Goal: Transaction & Acquisition: Purchase product/service

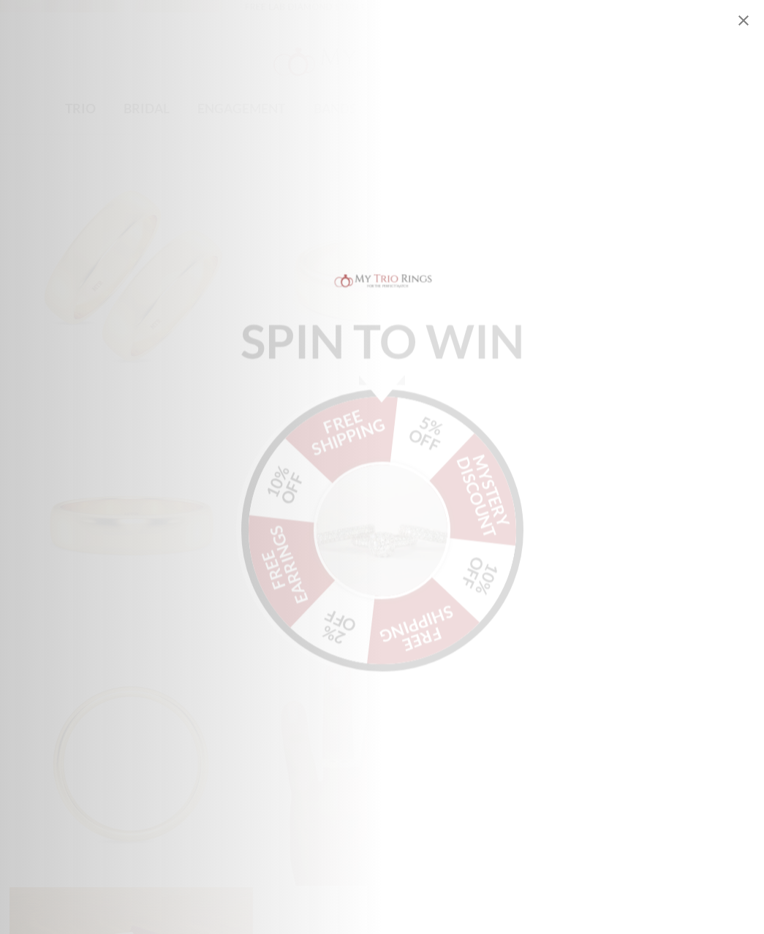
click at [365, 524] on img "Alia popup" at bounding box center [382, 520] width 137 height 137
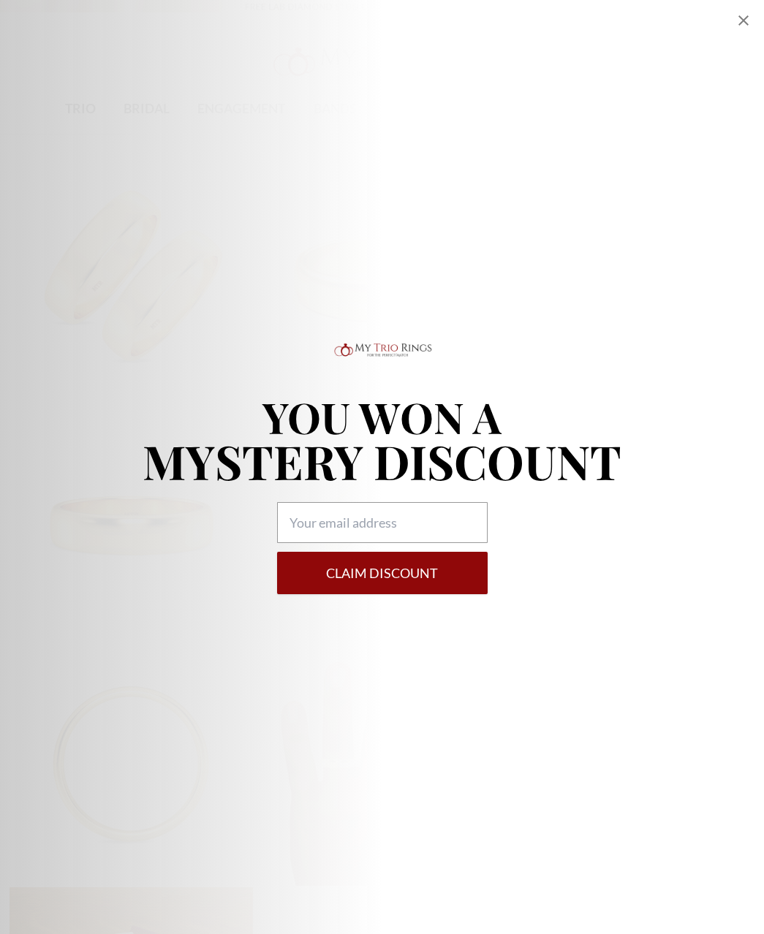
click at [740, 21] on icon "Close popup" at bounding box center [744, 21] width 18 height 18
select select "US"
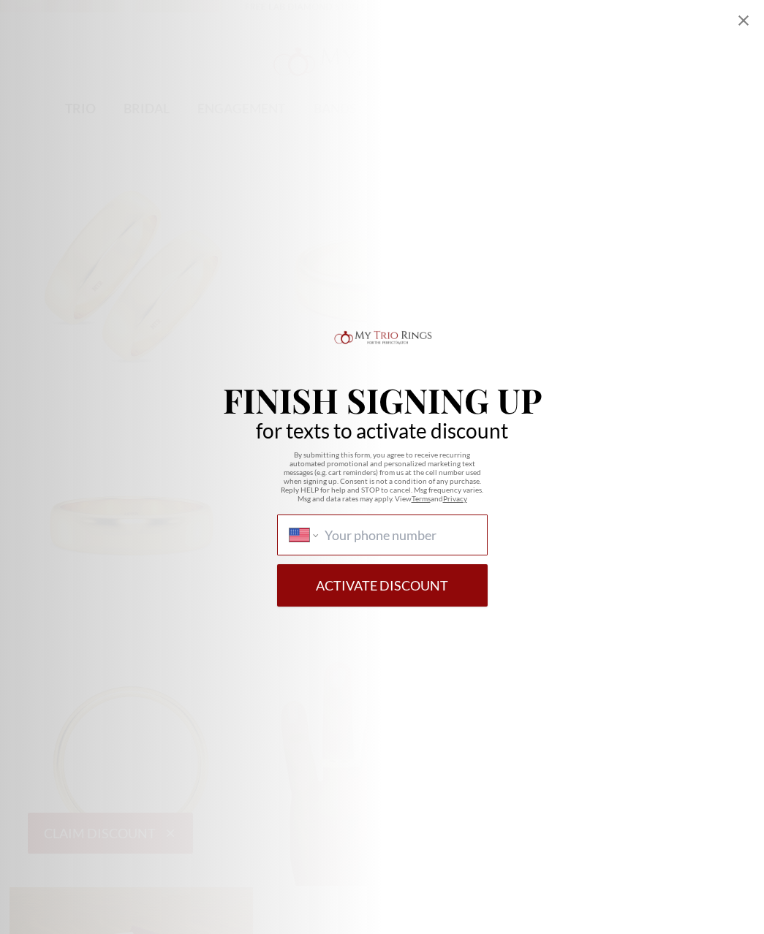
click at [331, 533] on input "International Afghanistan Åland Islands Albania Algeria American Samoa Andorra …" at bounding box center [400, 535] width 150 height 16
type input "(321) 443-2716"
click at [356, 586] on button "Activate Discount" at bounding box center [382, 586] width 211 height 42
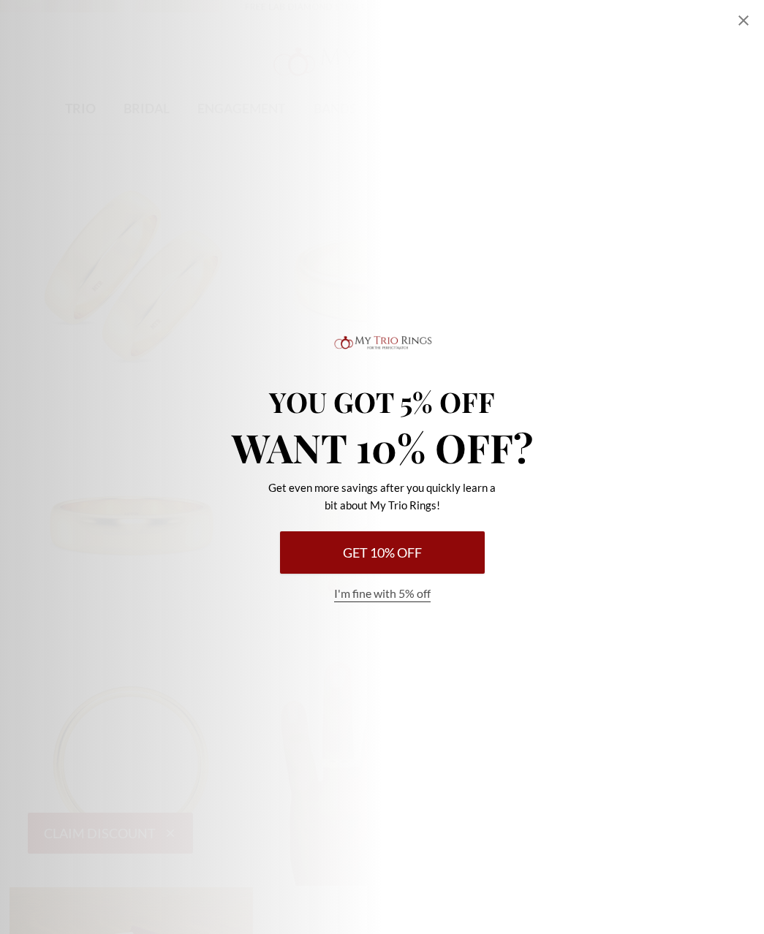
click at [733, 22] on div "You Got 5% Off Want 10% Off? Get even more savings after you quickly learn a bi…" at bounding box center [382, 467] width 764 height 934
click at [734, 12] on div "You Got 5% Off Want 10% Off? Get even more savings after you quickly learn a bi…" at bounding box center [382, 467] width 764 height 934
click at [739, 20] on icon "Close popup" at bounding box center [744, 21] width 18 height 18
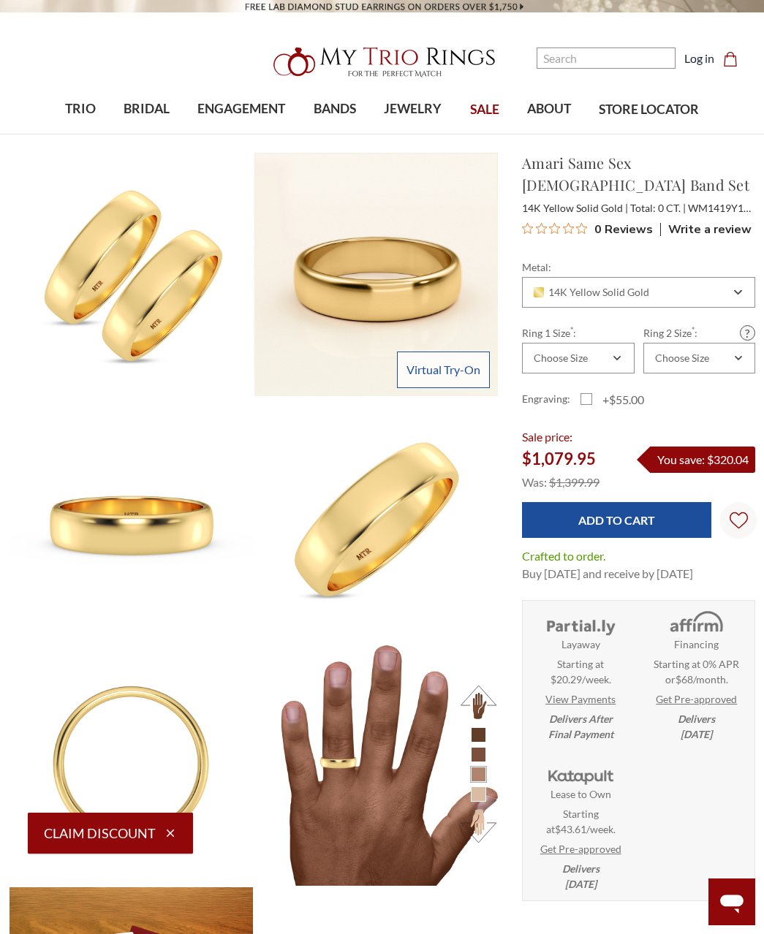
click at [679, 502] on input "Add to Cart" at bounding box center [616, 520] width 189 height 36
click at [616, 343] on div "Choose Size" at bounding box center [578, 358] width 112 height 31
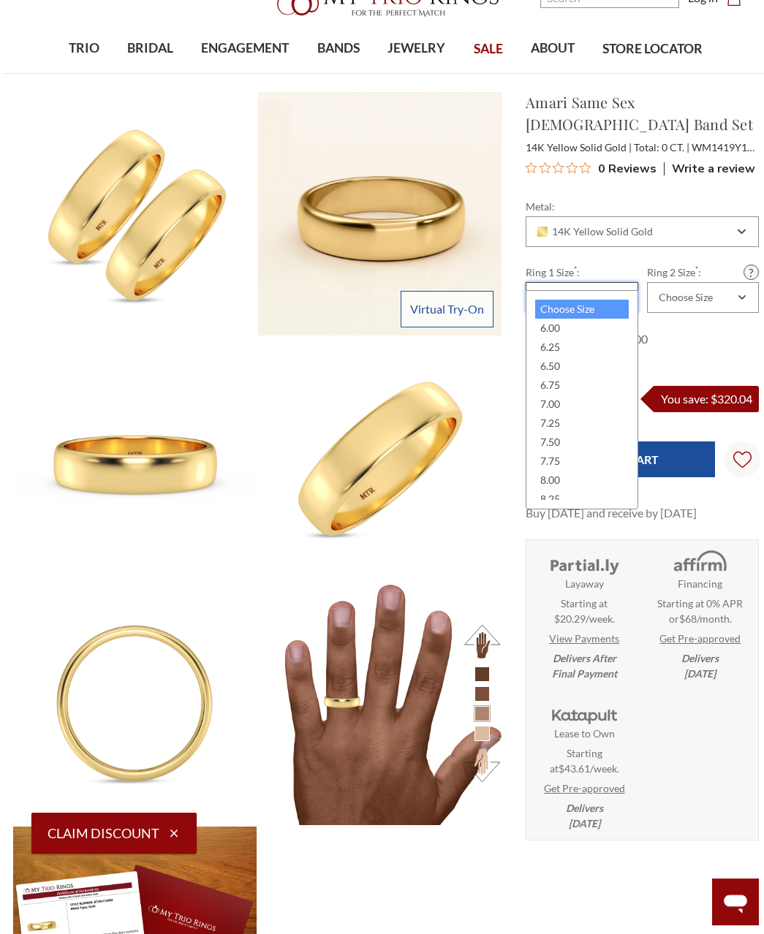
scroll to position [88, 0]
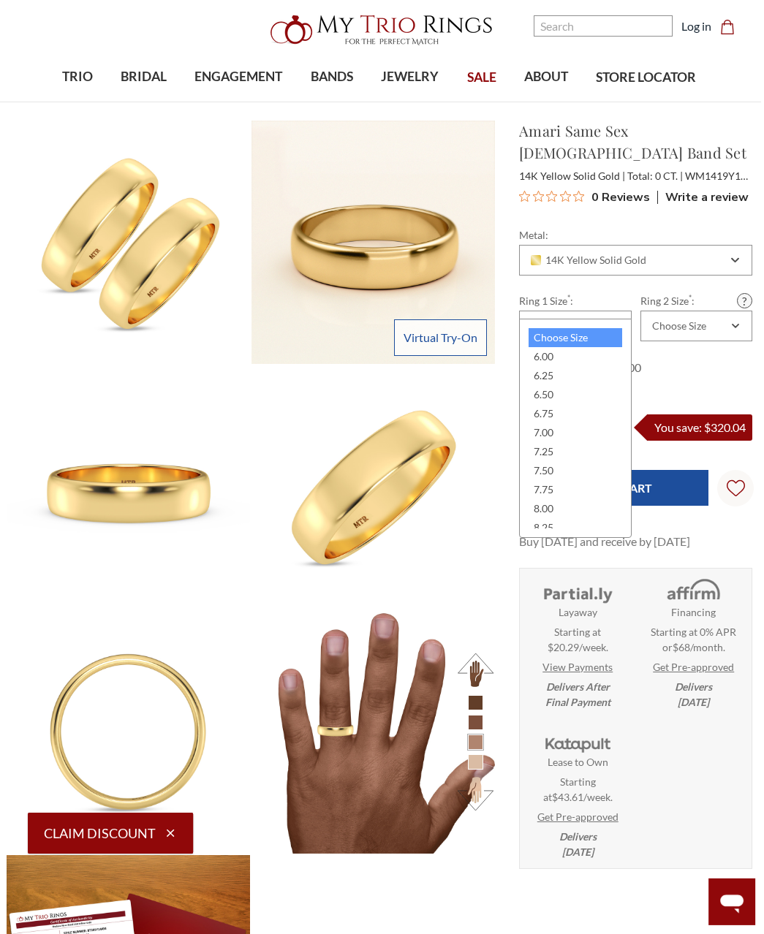
click at [569, 496] on div "7.75" at bounding box center [575, 489] width 93 height 19
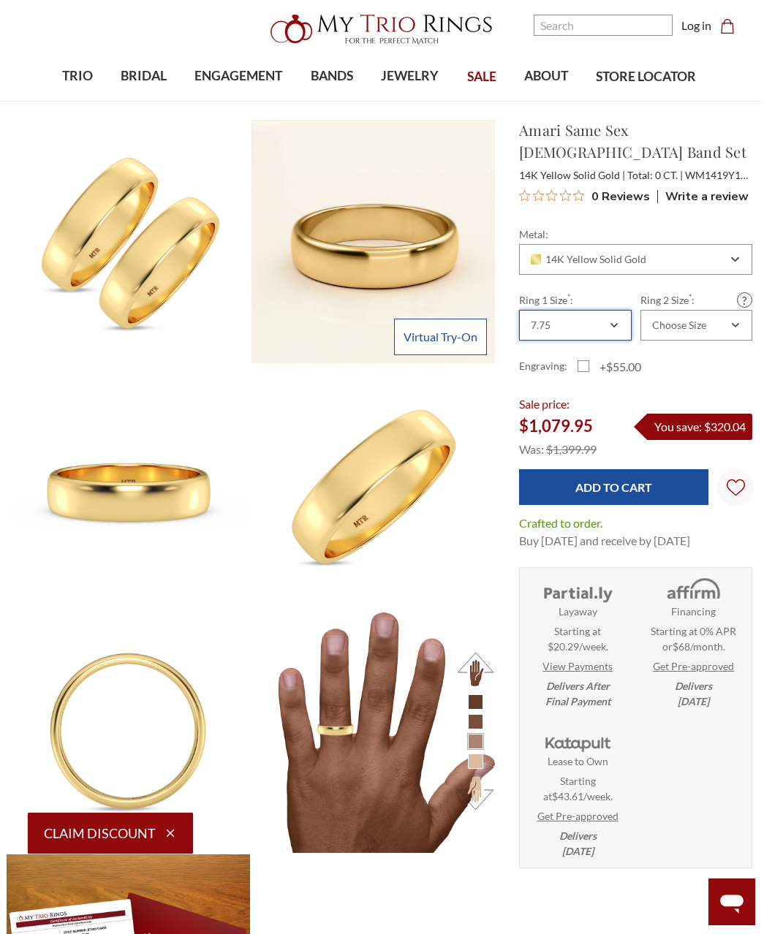
scroll to position [0, 0]
click at [622, 310] on div "7.75" at bounding box center [575, 325] width 112 height 31
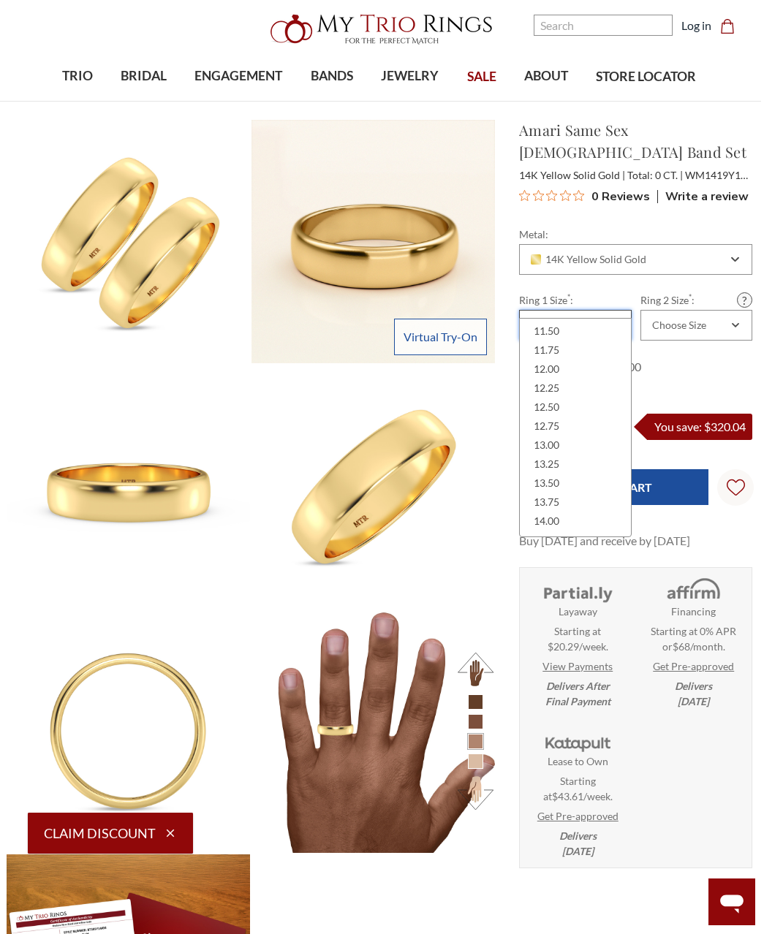
scroll to position [444, 0]
click at [555, 449] on div "13.00" at bounding box center [575, 444] width 93 height 19
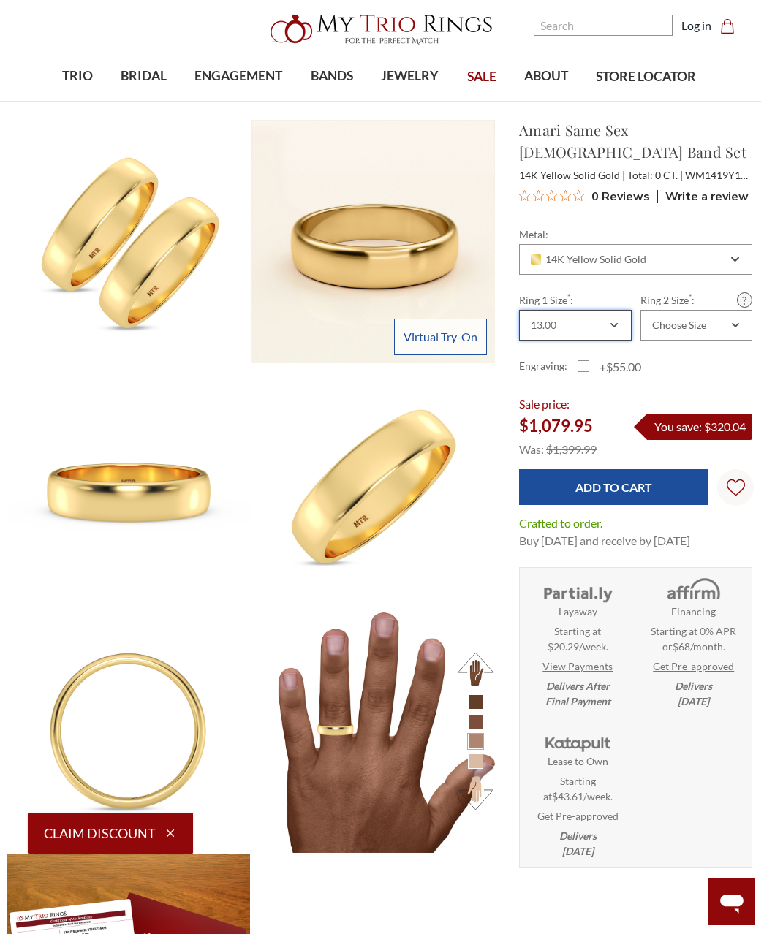
scroll to position [0, 0]
click at [717, 320] on div "Choose Size" at bounding box center [689, 326] width 78 height 12
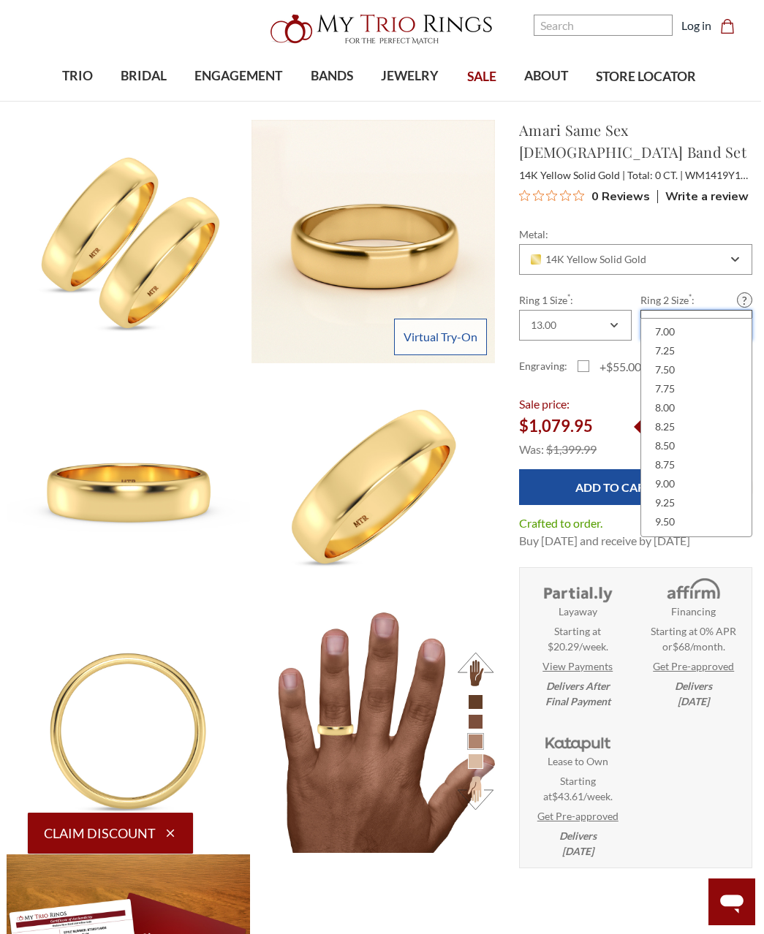
scroll to position [106, 0]
click at [676, 477] on div "9.00" at bounding box center [696, 478] width 93 height 19
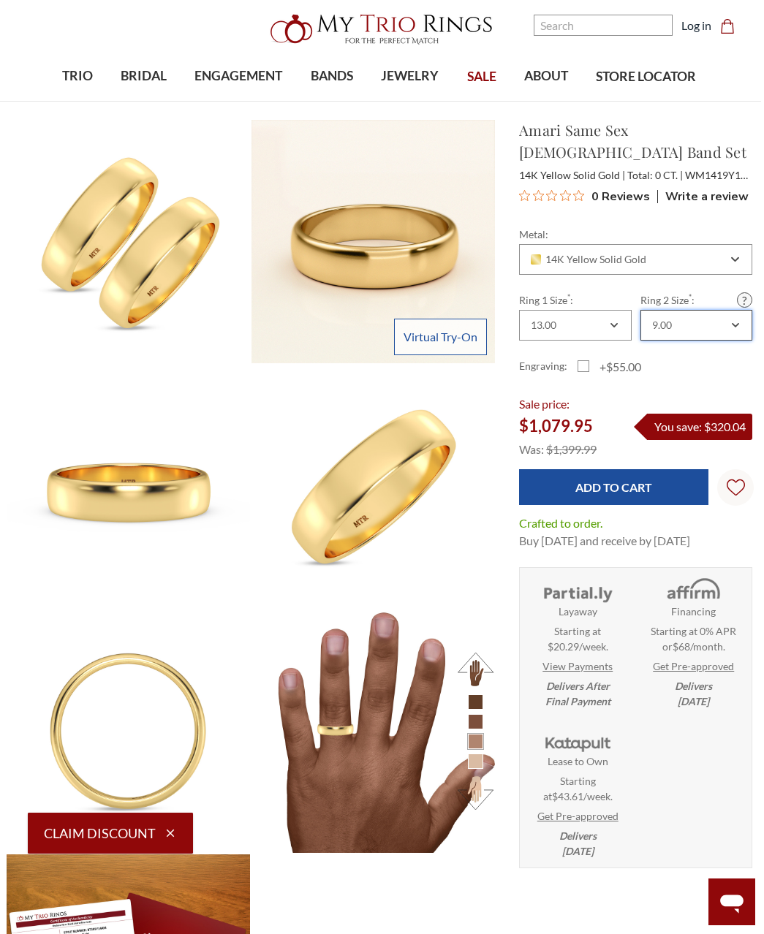
scroll to position [0, 0]
click at [674, 469] on input "Add to Cart" at bounding box center [613, 487] width 189 height 36
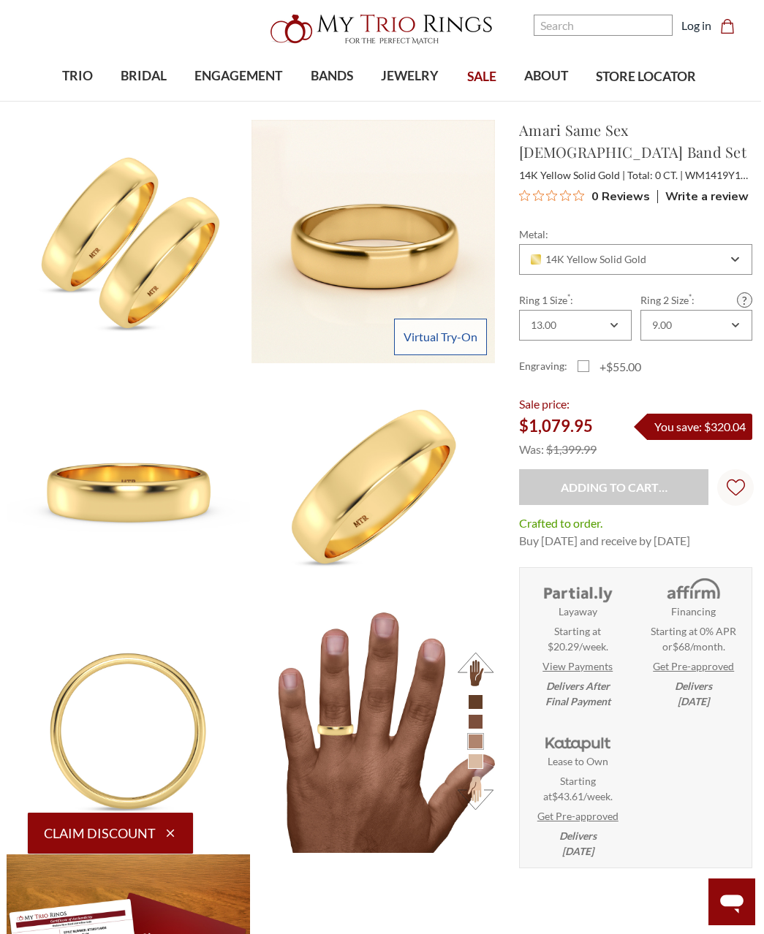
type input "Add to Cart"
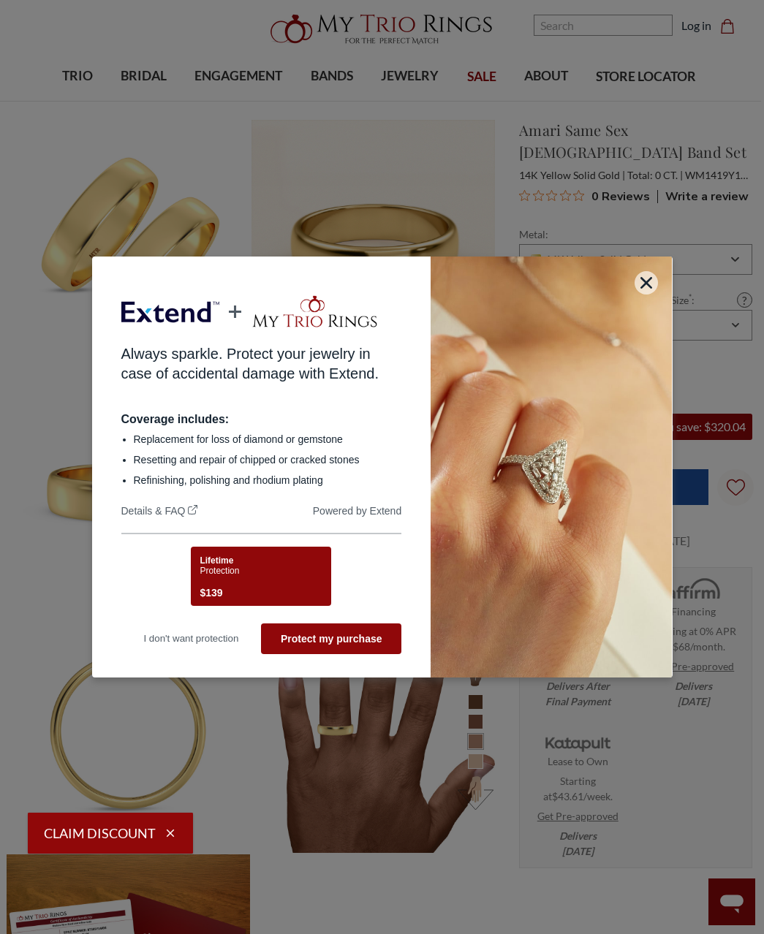
click at [656, 295] on button "button" at bounding box center [646, 282] width 23 height 23
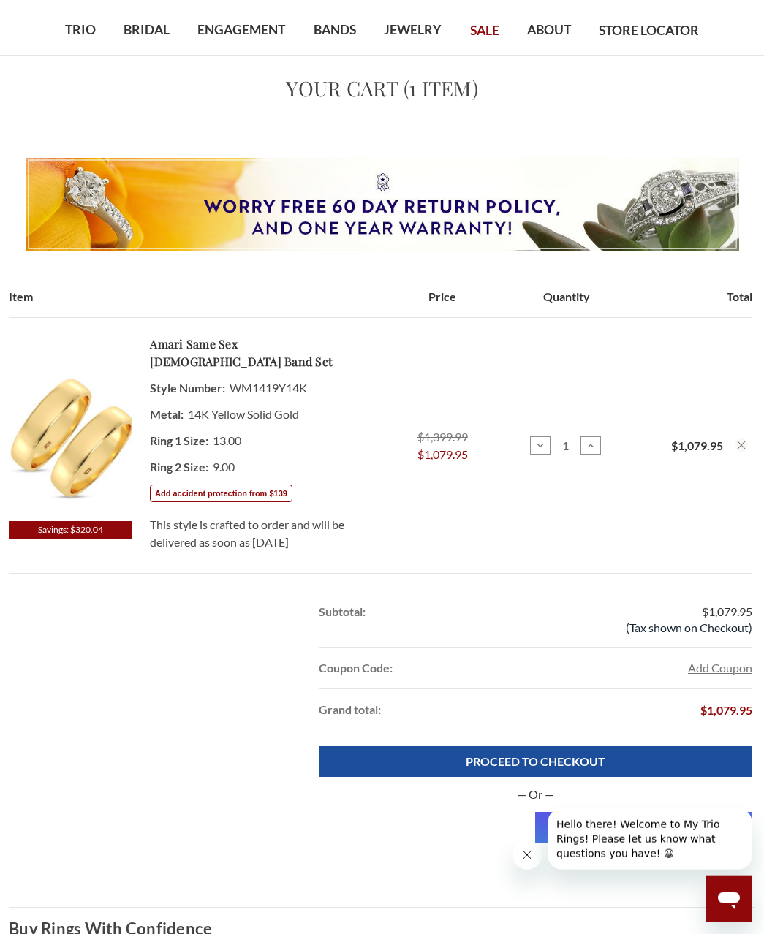
scroll to position [80, 0]
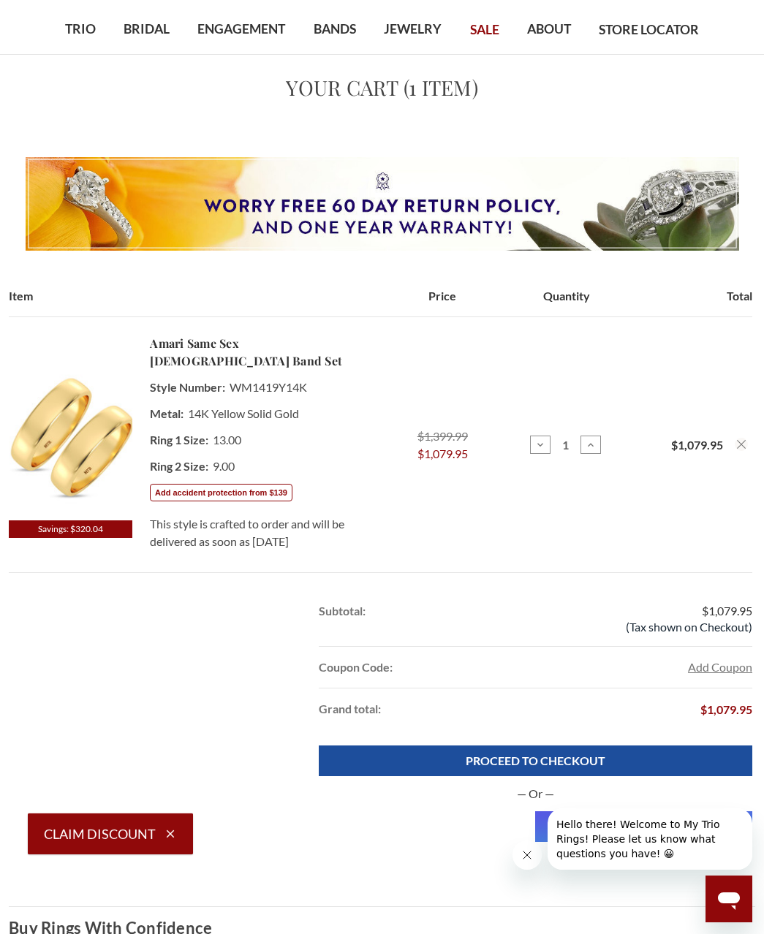
click at [721, 659] on button "Add Coupon" at bounding box center [720, 668] width 64 height 18
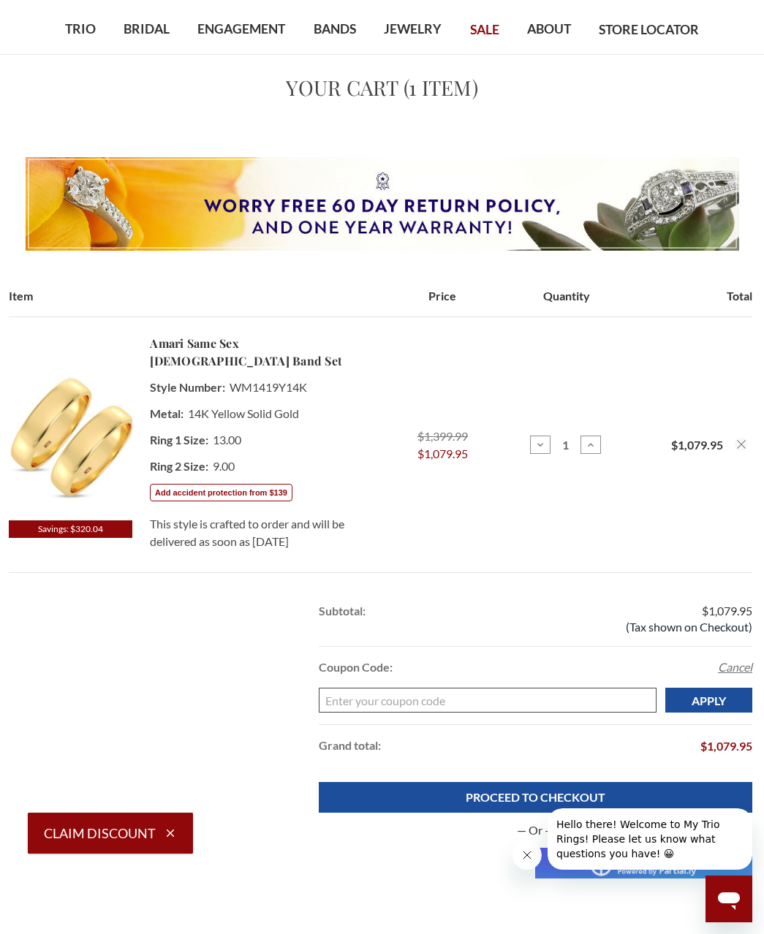
scroll to position [120, 7]
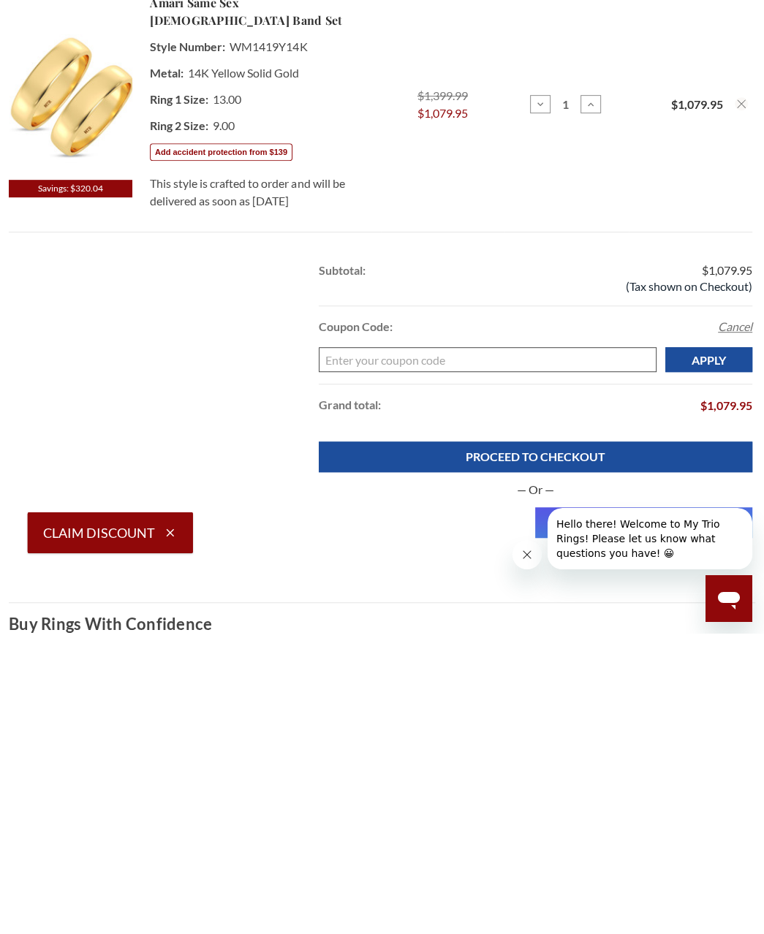
click at [488, 648] on input "Enter your coupon code" at bounding box center [488, 660] width 339 height 25
paste input "WELCOME10-7H6T"
type input "WELCOME10-7H6T"
click at [715, 648] on input "Apply" at bounding box center [708, 660] width 87 height 25
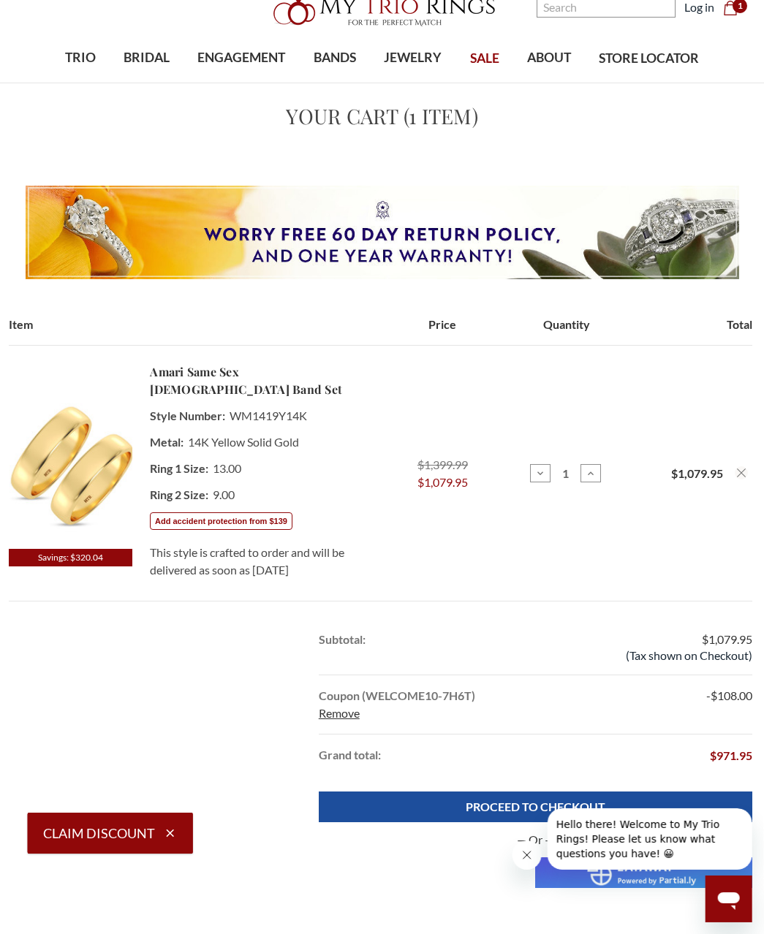
scroll to position [46, 7]
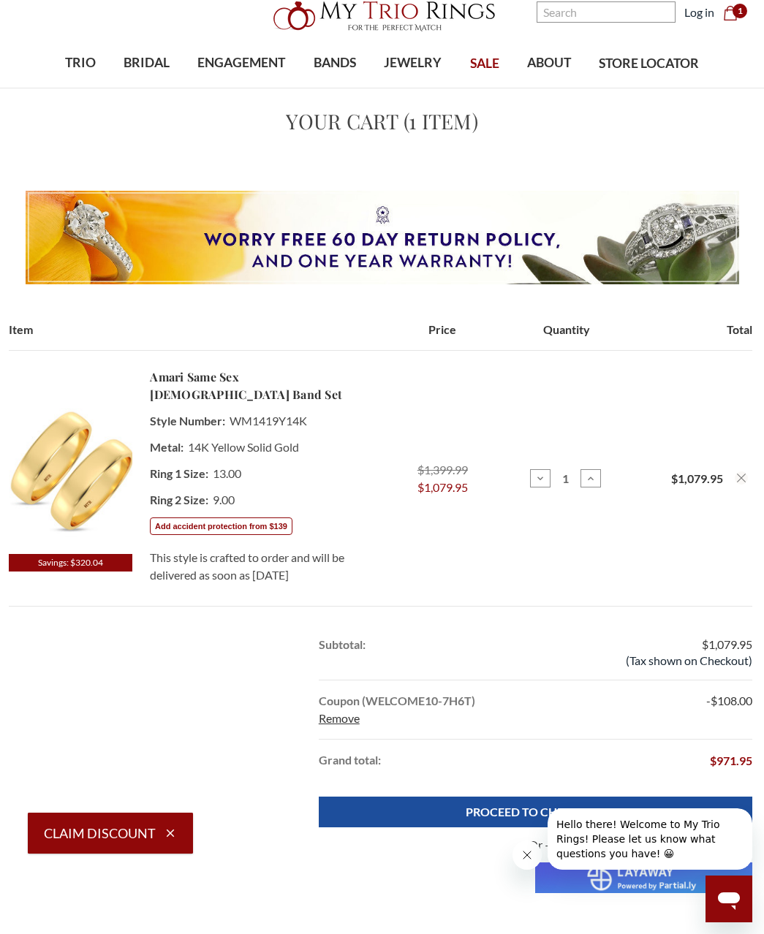
click at [71, 458] on img at bounding box center [71, 470] width 124 height 168
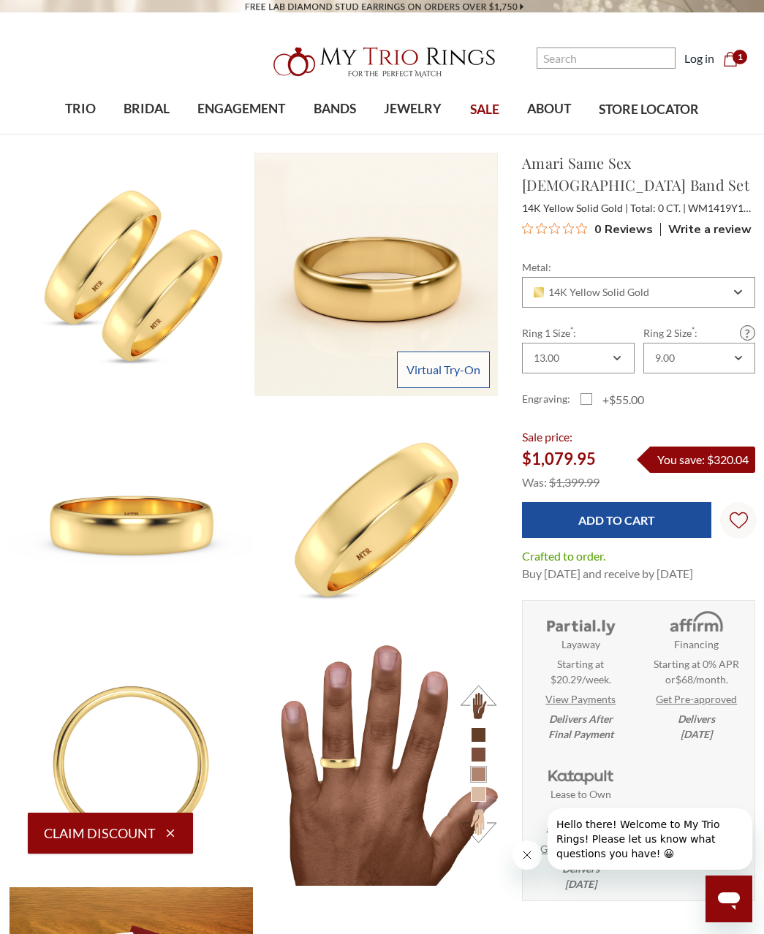
click at [95, 831] on button "Claim Discount" at bounding box center [110, 833] width 165 height 41
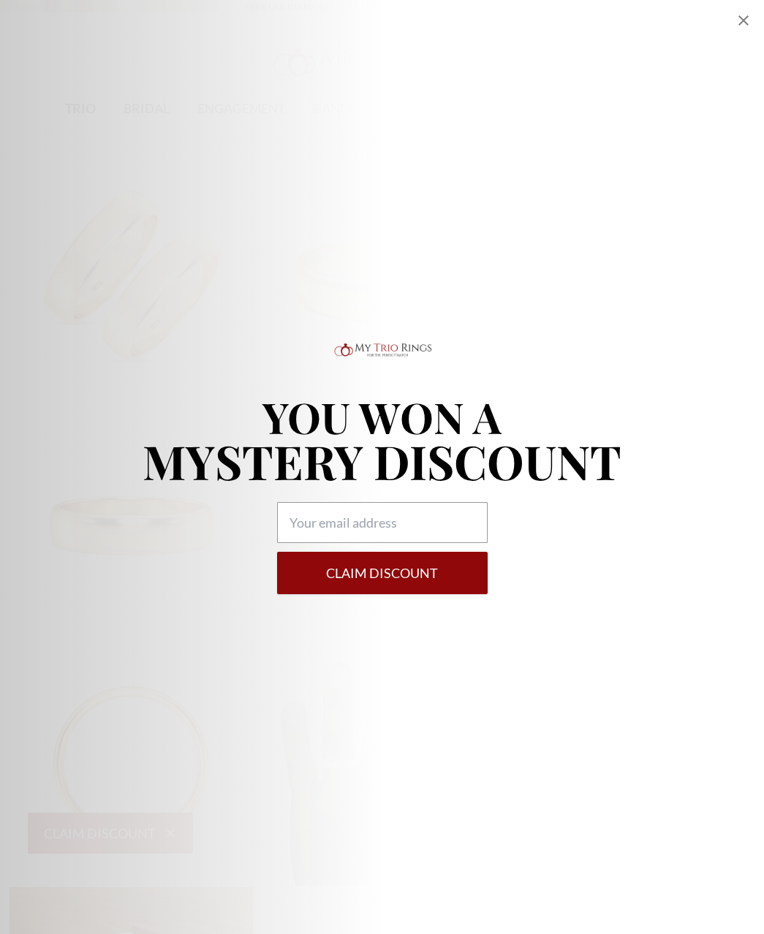
click at [744, 15] on icon "Close popup" at bounding box center [744, 21] width 18 height 18
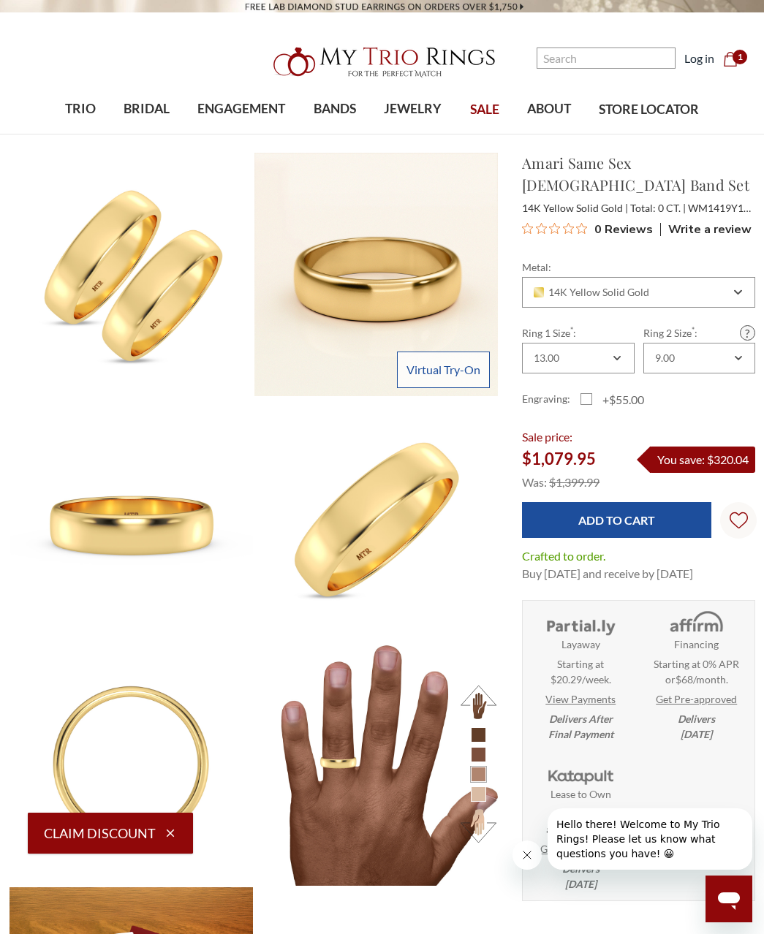
click at [592, 391] on label "+$55.00" at bounding box center [613, 400] width 64 height 18
click at [587, 402] on input "+$55.00" at bounding box center [586, 402] width 1 height 1
checkbox input "true"
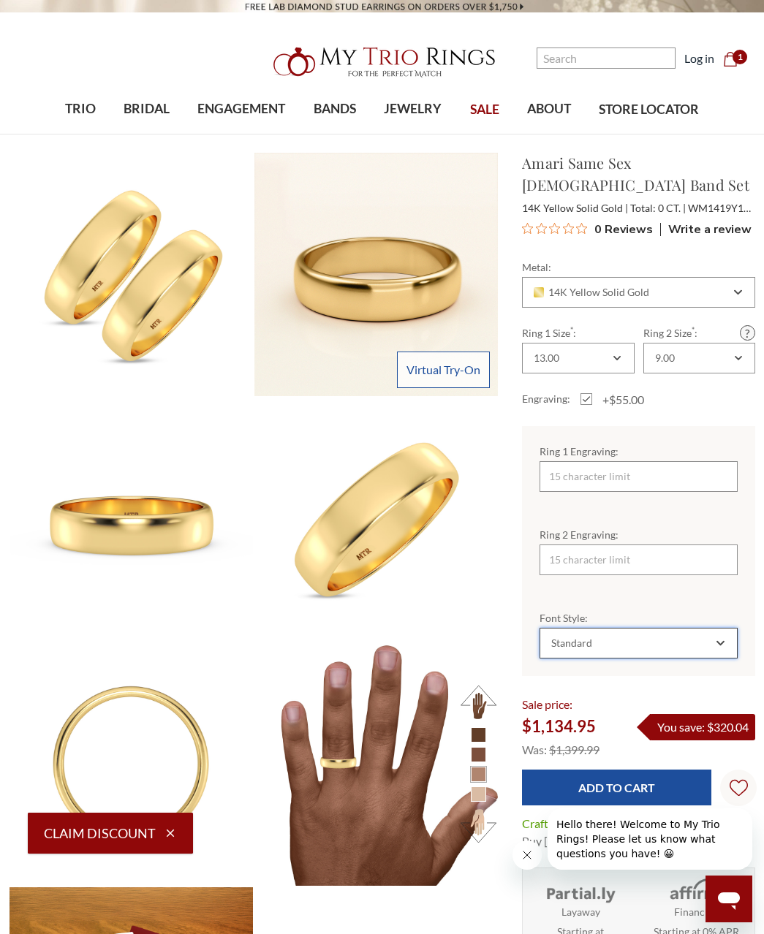
click at [584, 638] on div "Standard" at bounding box center [571, 644] width 41 height 12
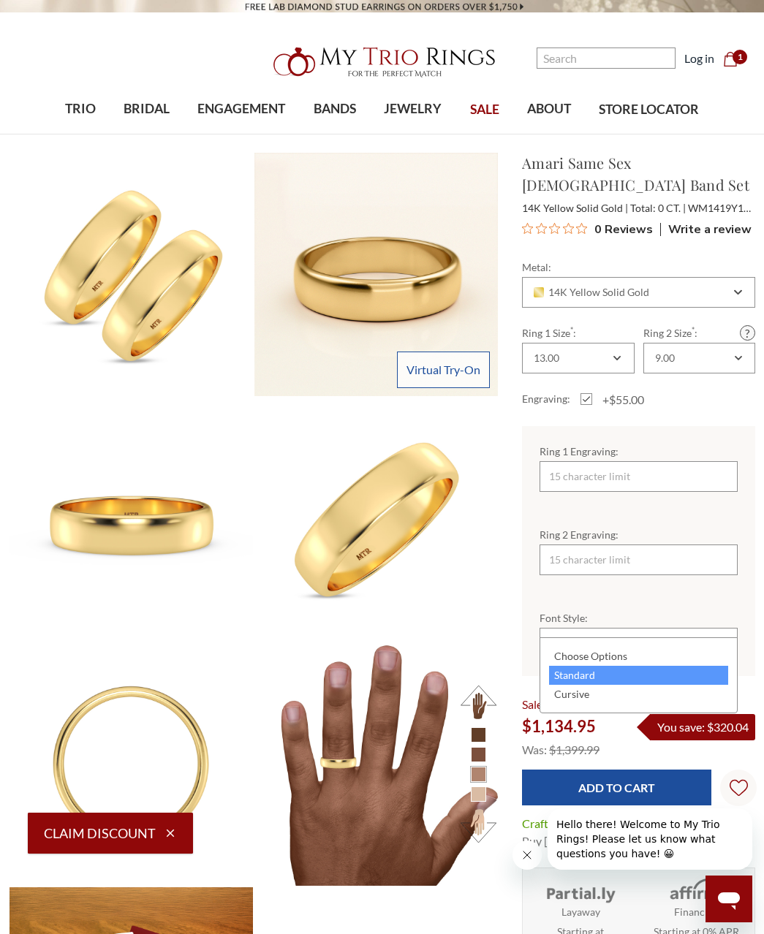
click at [572, 693] on div "Cursive" at bounding box center [638, 694] width 179 height 19
click at [424, 373] on link "Virtual Try-On" at bounding box center [443, 370] width 93 height 37
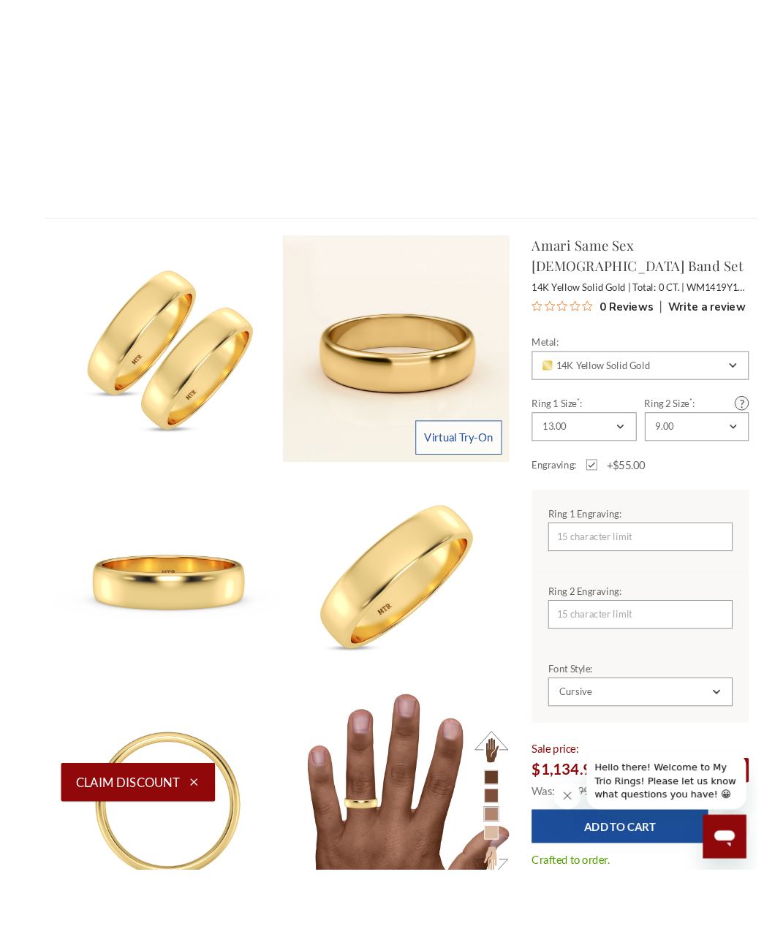
scroll to position [656, 0]
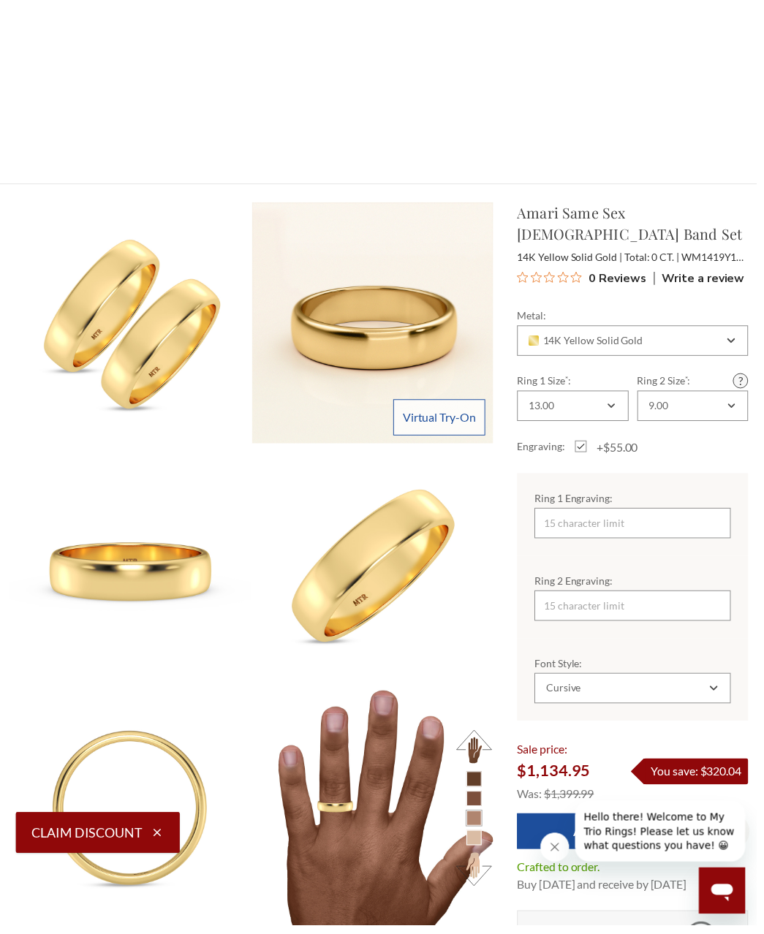
click at [372, 845] on img at bounding box center [375, 815] width 243 height 243
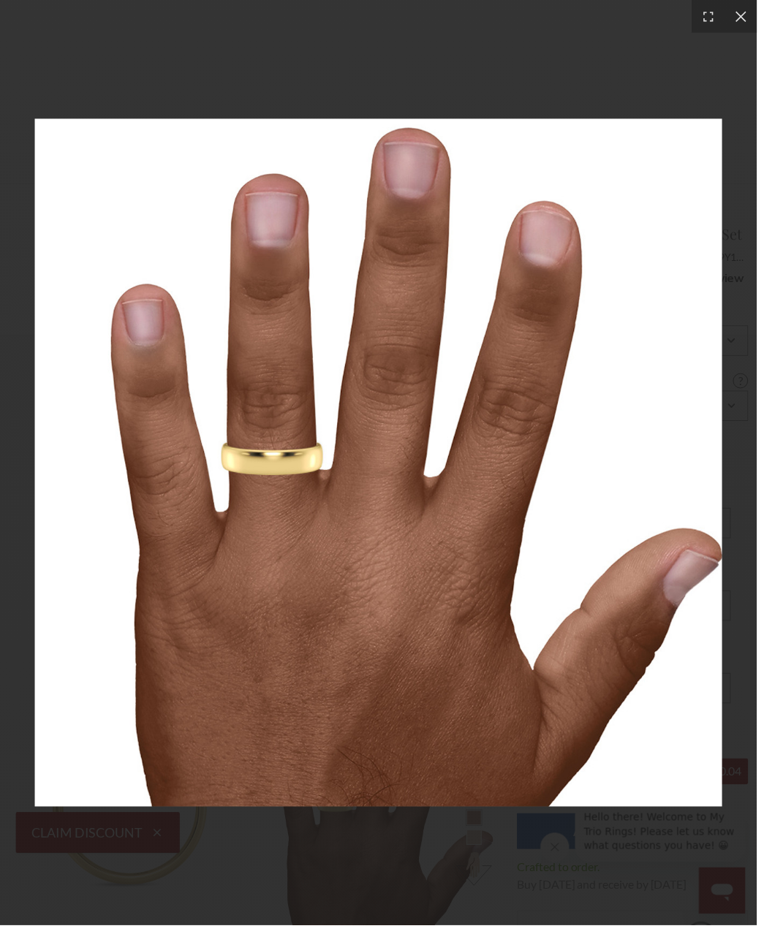
click at [753, 15] on icon at bounding box center [747, 16] width 11 height 11
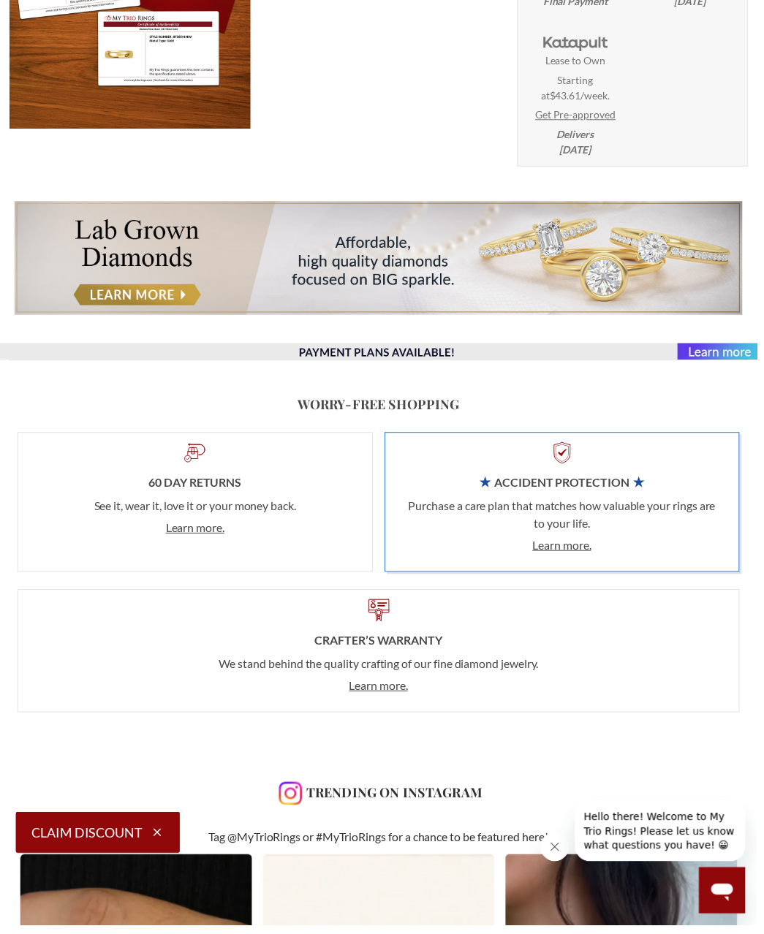
scroll to position [1714, 0]
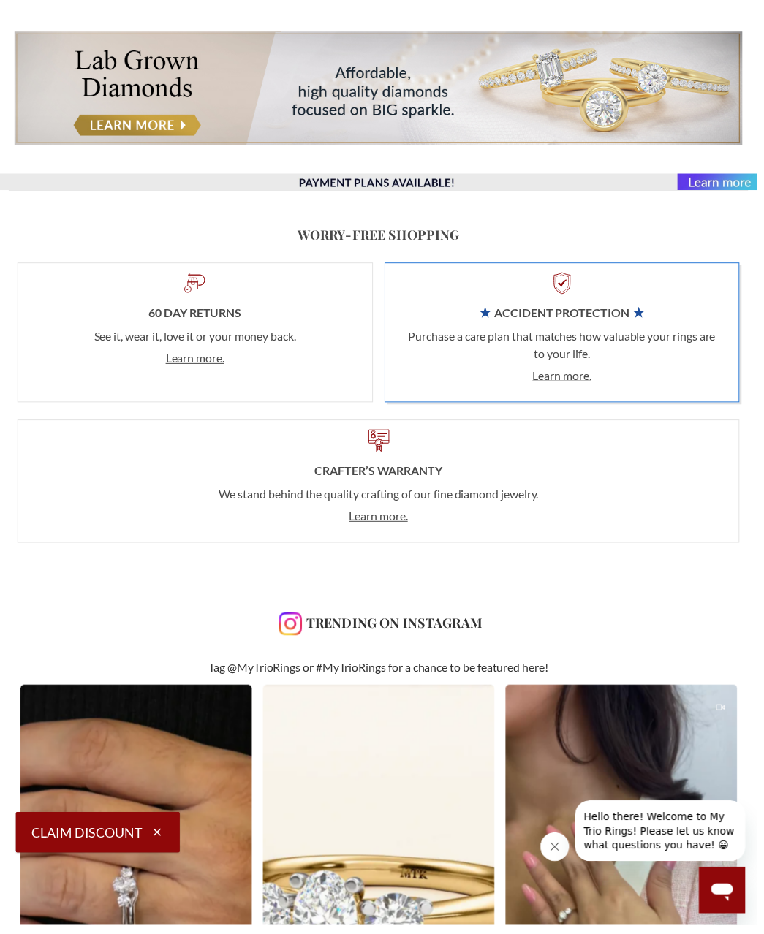
select select "US"
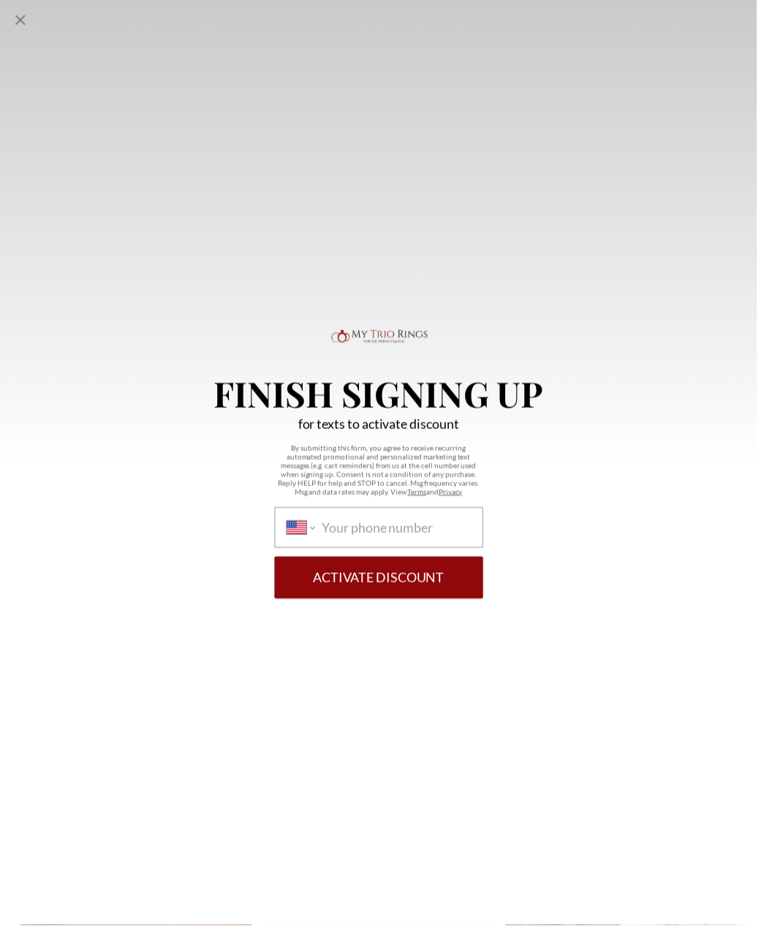
select select "US"
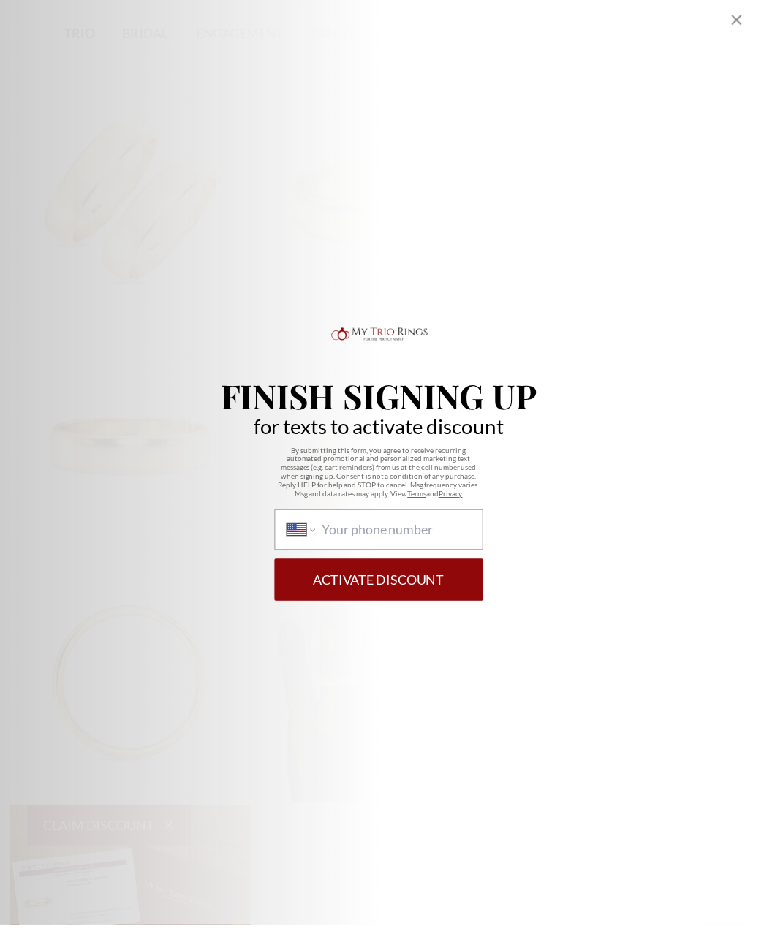
scroll to position [70, 0]
click at [749, 20] on icon "Close popup" at bounding box center [744, 20] width 10 height 10
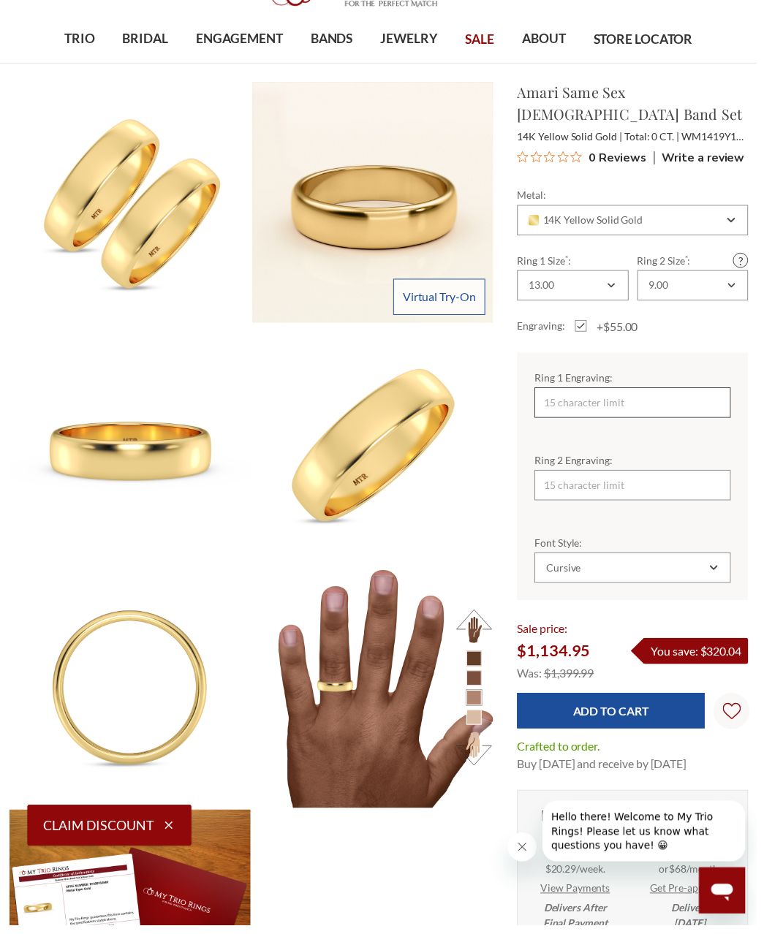
click at [623, 391] on input "Ring 1 Engraving:" at bounding box center [639, 406] width 198 height 31
click at [692, 475] on input "Ring 2 Engraving:" at bounding box center [639, 490] width 198 height 31
click at [638, 391] on input "Love Wins" at bounding box center [639, 406] width 198 height 31
type input "L"
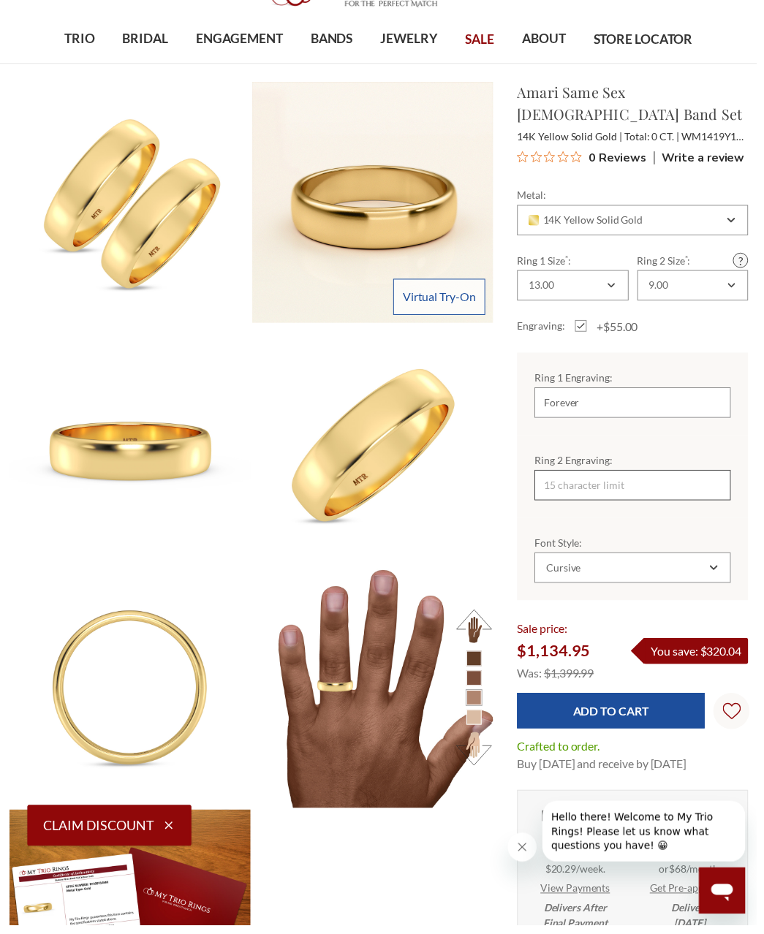
click at [619, 475] on input "Ring 2 Engraving:" at bounding box center [639, 490] width 198 height 31
click at [591, 391] on input "Forever" at bounding box center [639, 406] width 198 height 31
type input "F"
type input "Together"
click at [595, 475] on input "Ring 2 Engraving:" at bounding box center [639, 490] width 198 height 31
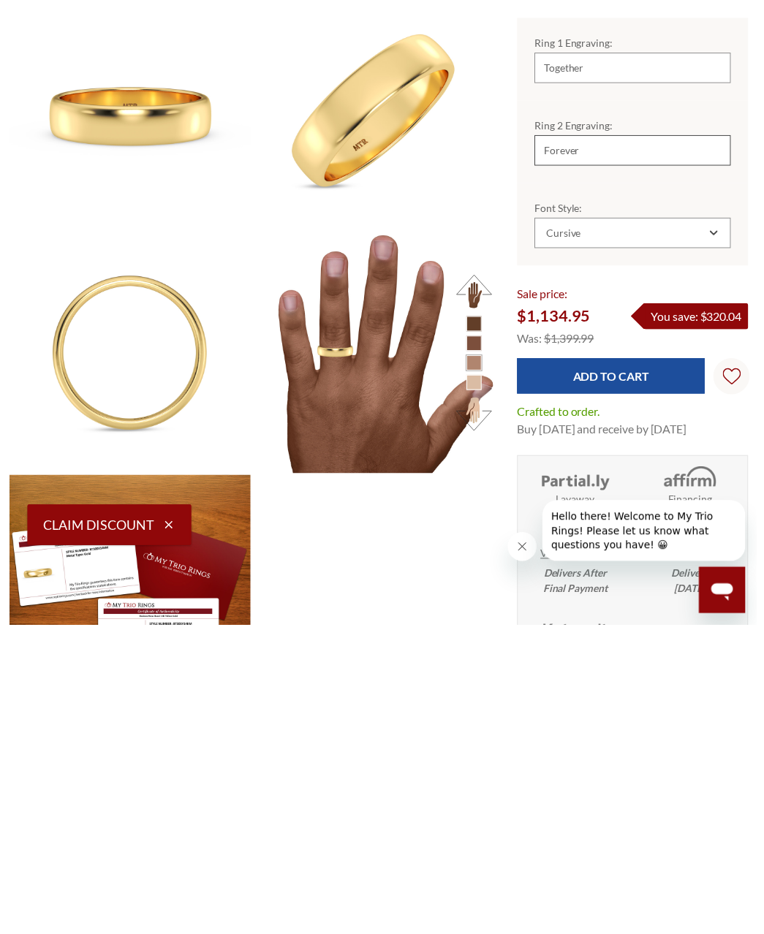
scroll to position [105, 0]
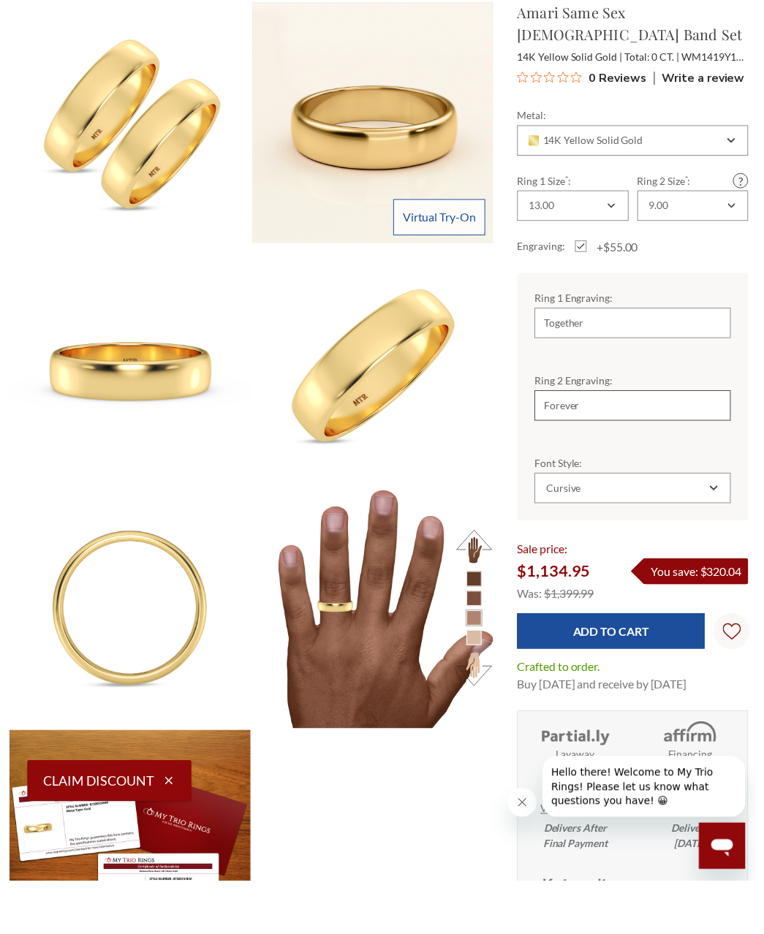
type input "Forever"
click at [587, 286] on label "+$55.00" at bounding box center [613, 295] width 64 height 18
click at [587, 297] on input "+$55.00" at bounding box center [586, 297] width 1 height 1
checkbox input "false"
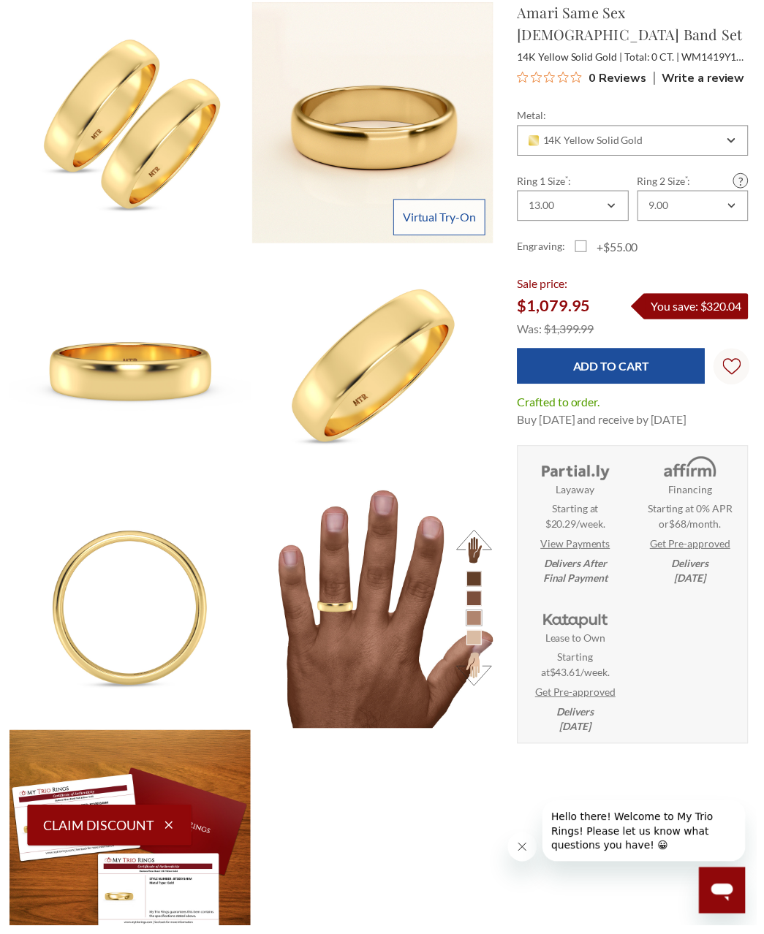
scroll to position [0, 0]
click at [452, 934] on div "Virtual Try-On Same Sex [DEMOGRAPHIC_DATA] Band Set Virtual Try-On Mens Band Vi…" at bounding box center [382, 499] width 770 height 997
